Goal: Check status: Check status

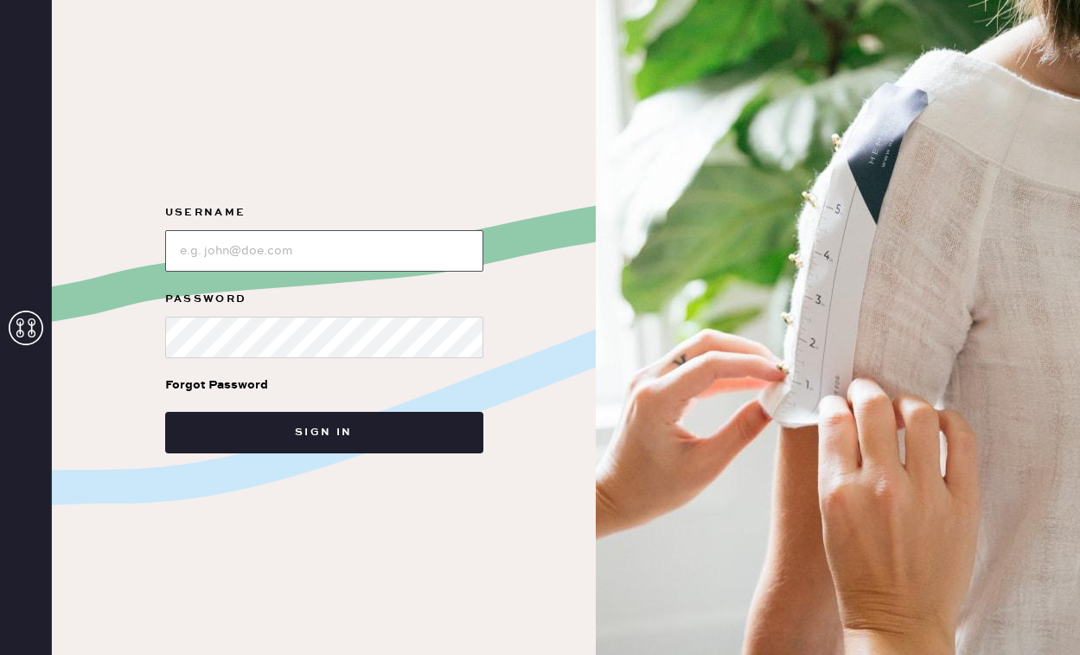
click at [246, 245] on input "loginName" at bounding box center [324, 251] width 318 height 42
type input "[EMAIL_ADDRESS][DOMAIN_NAME]"
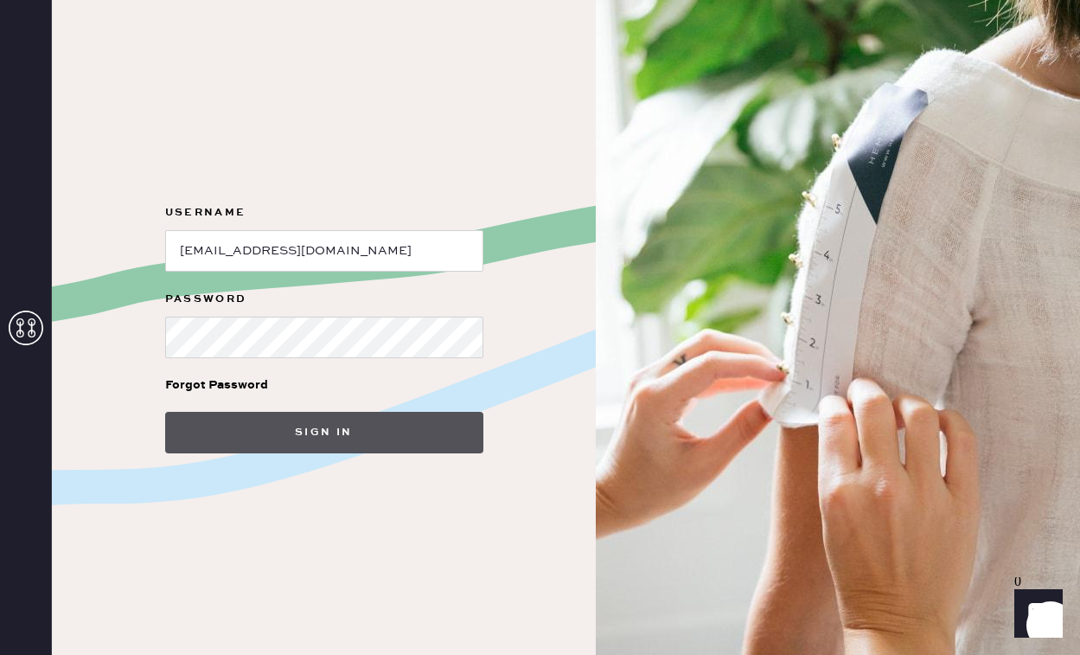
click at [257, 452] on button "Sign in" at bounding box center [324, 433] width 318 height 42
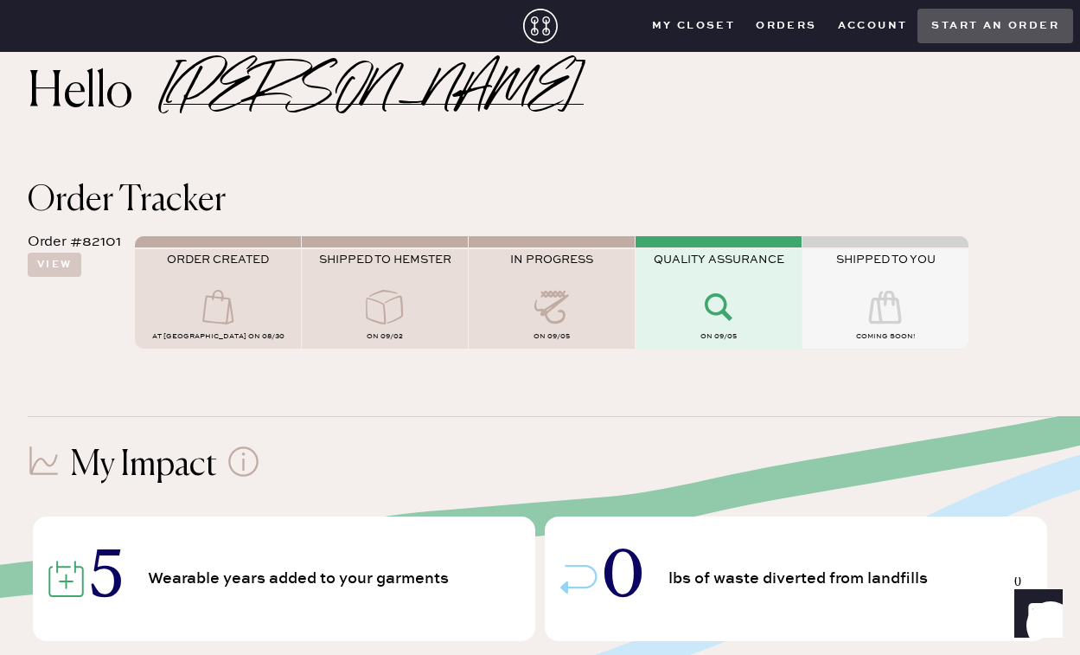
scroll to position [36, 0]
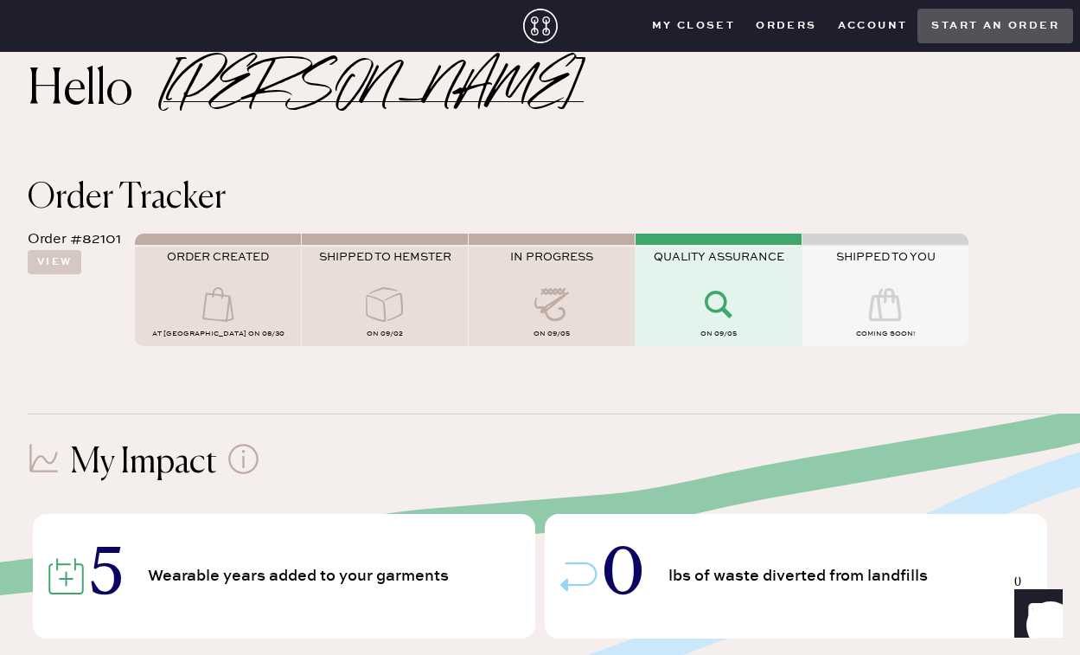
click at [53, 249] on div "Order #82101" at bounding box center [74, 239] width 93 height 21
click at [55, 260] on button "View" at bounding box center [55, 262] width 54 height 24
